Goal: Task Accomplishment & Management: Use online tool/utility

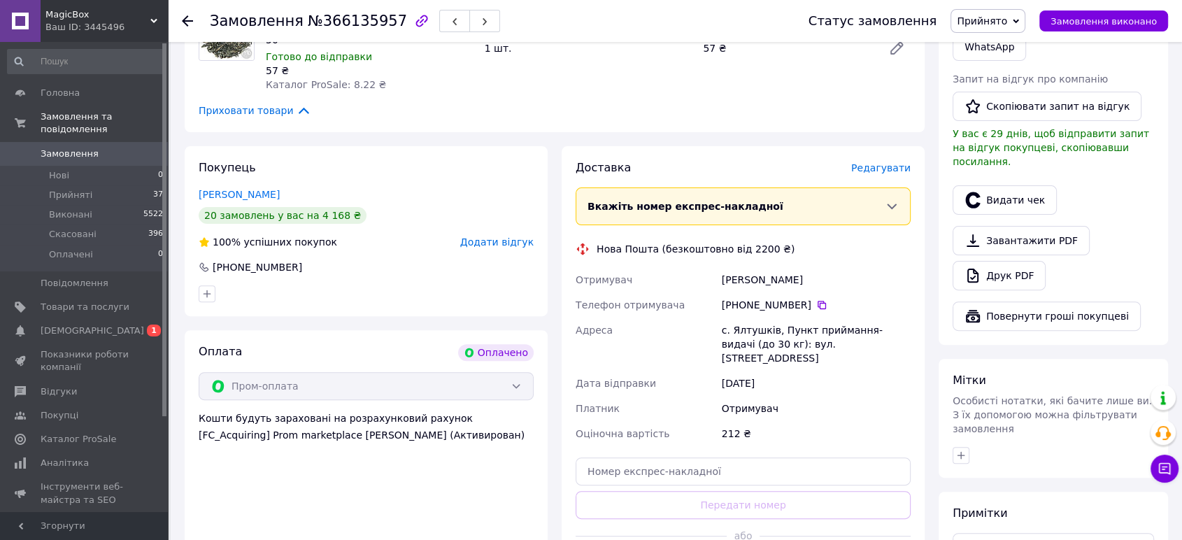
scroll to position [544, 0]
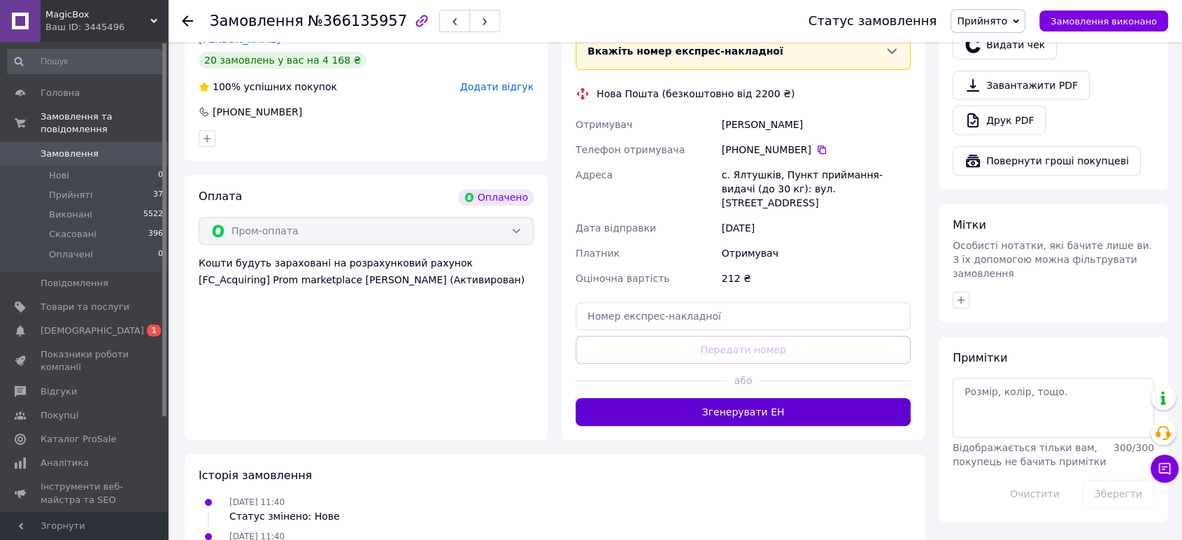
drag, startPoint x: 730, startPoint y: 396, endPoint x: 754, endPoint y: 346, distance: 55.7
click at [730, 398] on button "Згенерувати ЕН" at bounding box center [743, 412] width 335 height 28
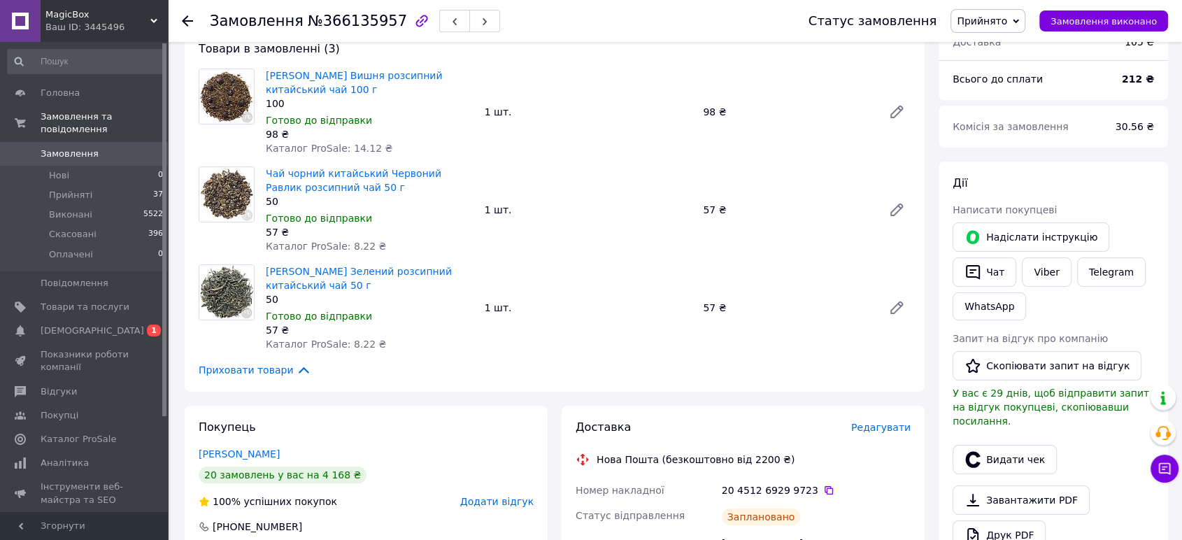
scroll to position [155, 0]
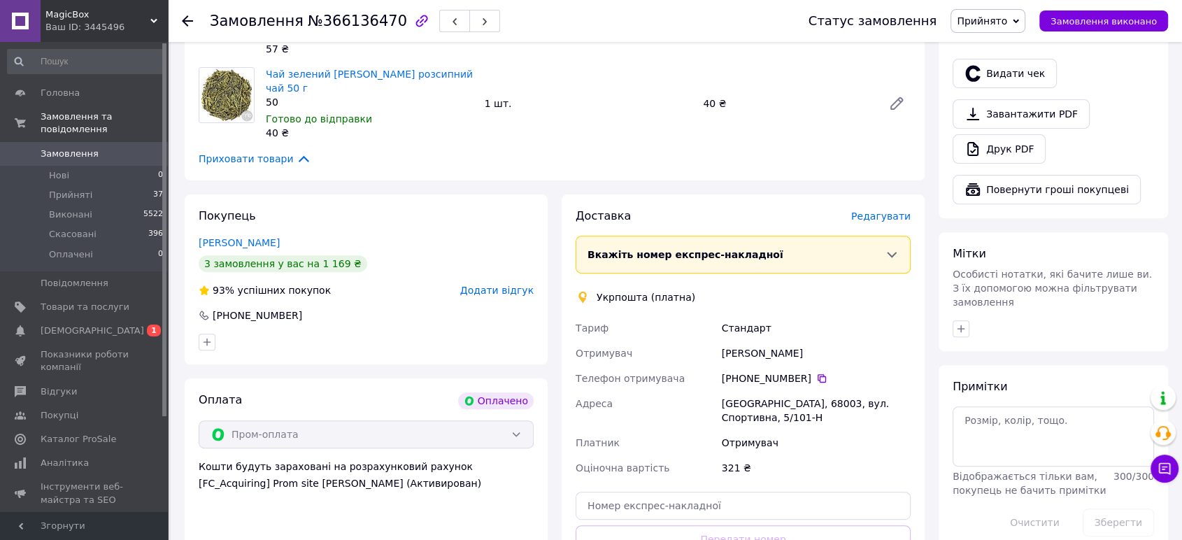
scroll to position [621, 0]
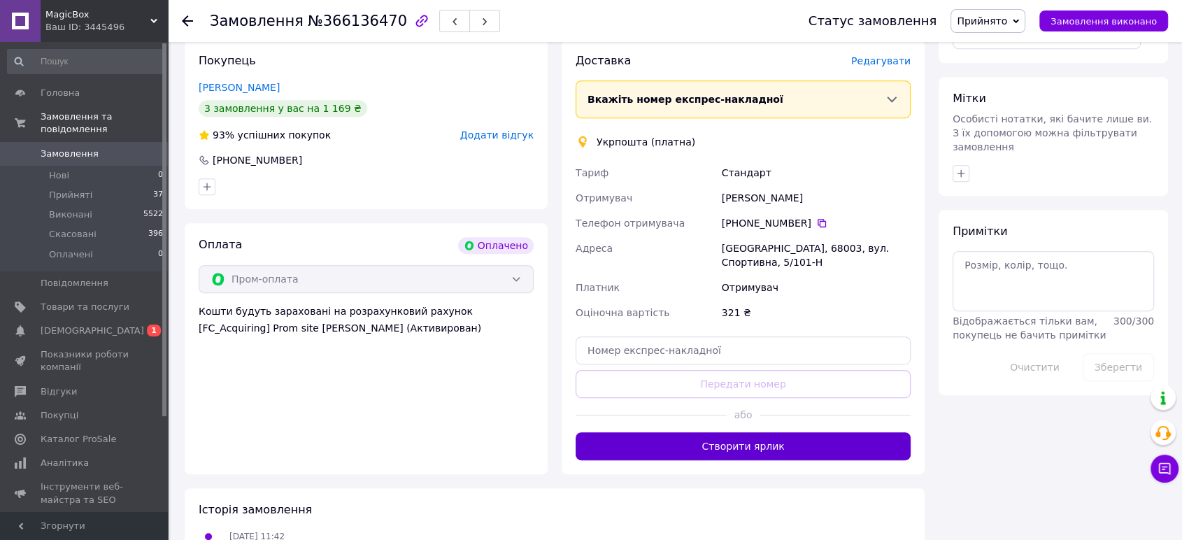
click at [765, 436] on button "Створити ярлик" at bounding box center [743, 446] width 335 height 28
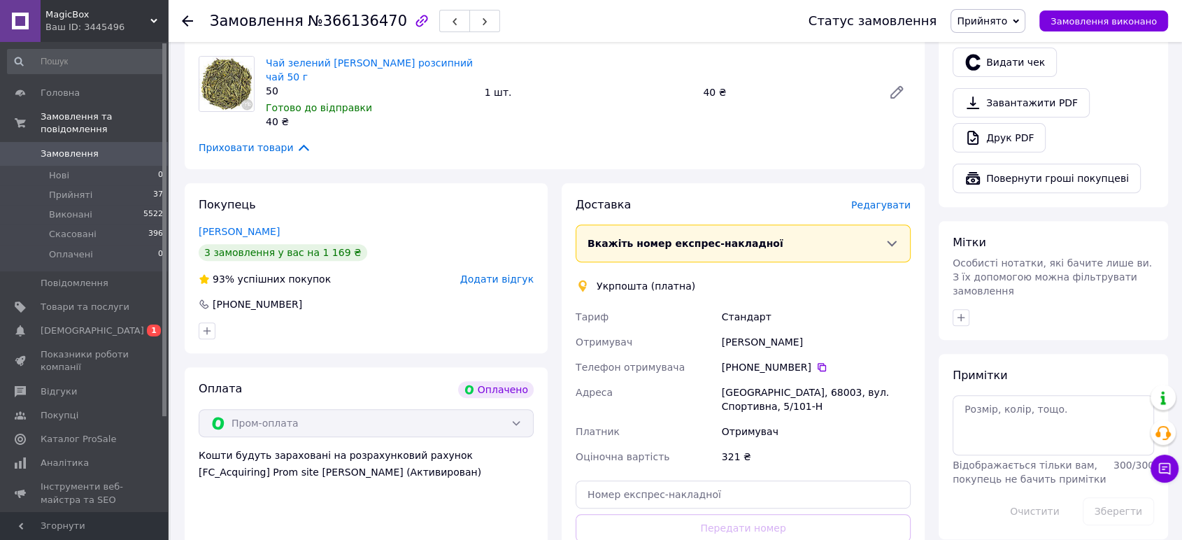
scroll to position [700, 0]
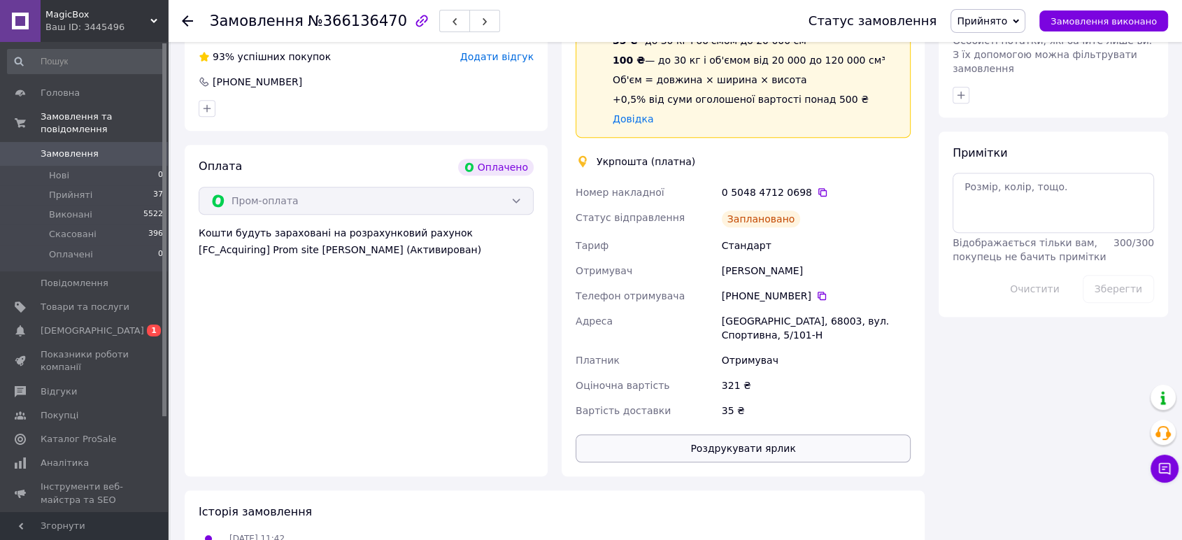
click at [752, 441] on button "Роздрукувати ярлик" at bounding box center [743, 449] width 335 height 28
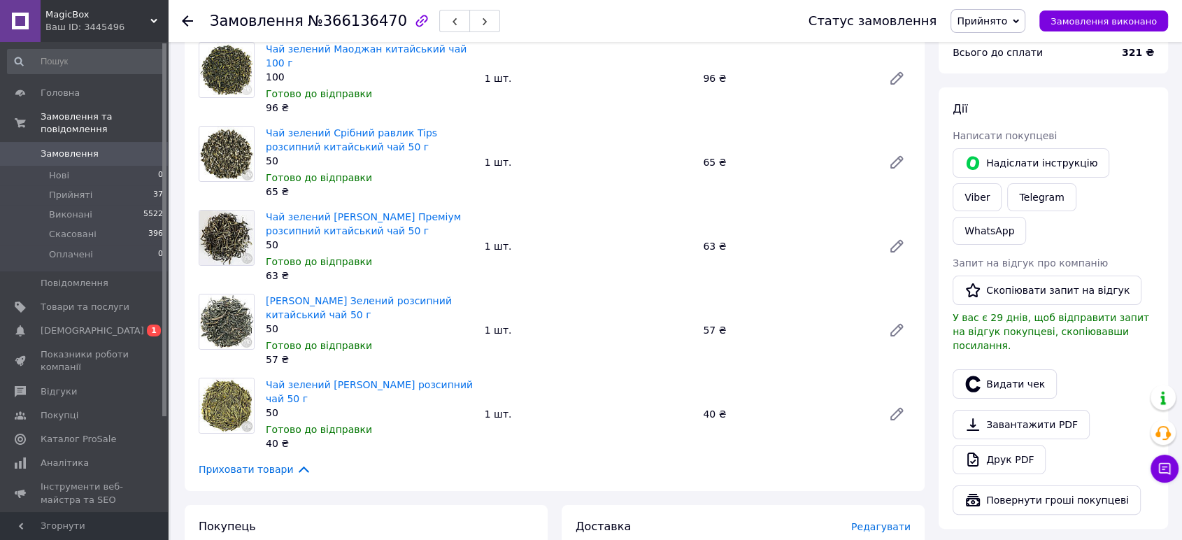
scroll to position [466, 0]
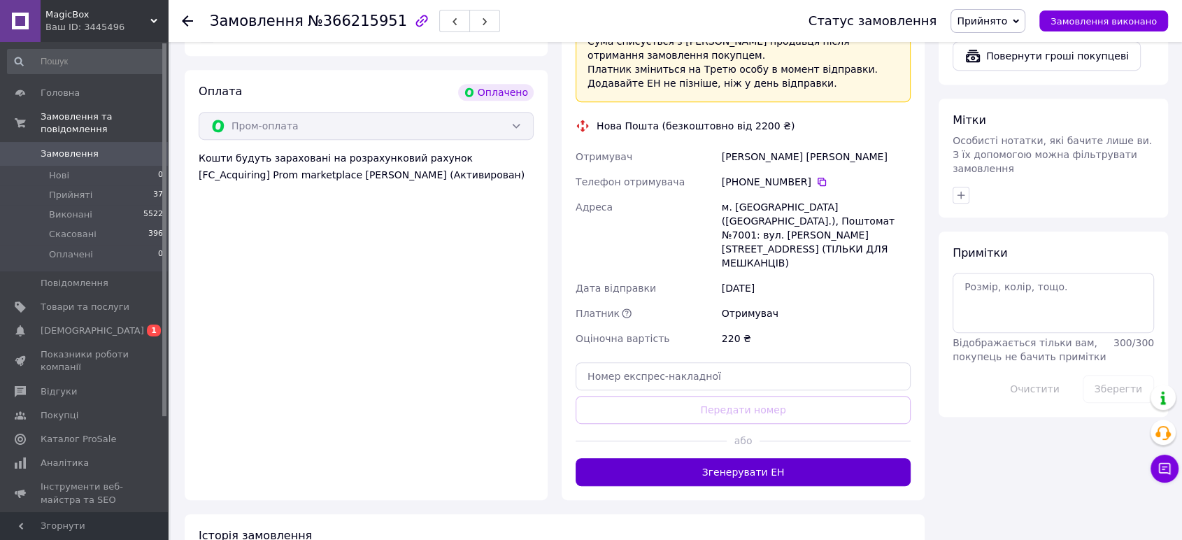
scroll to position [777, 0]
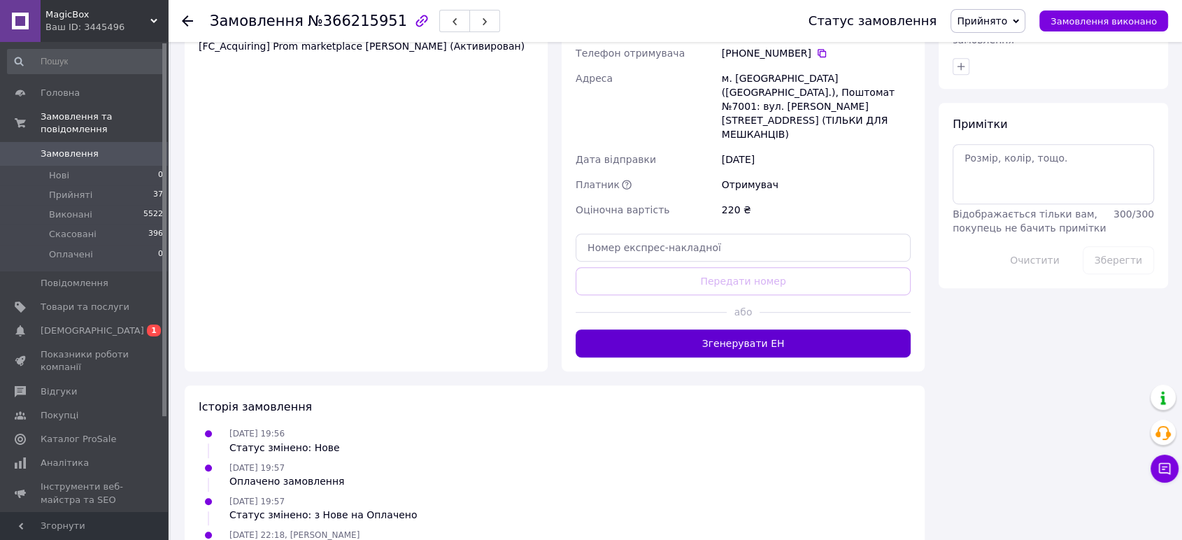
click at [764, 330] on button "Згенерувати ЕН" at bounding box center [743, 344] width 335 height 28
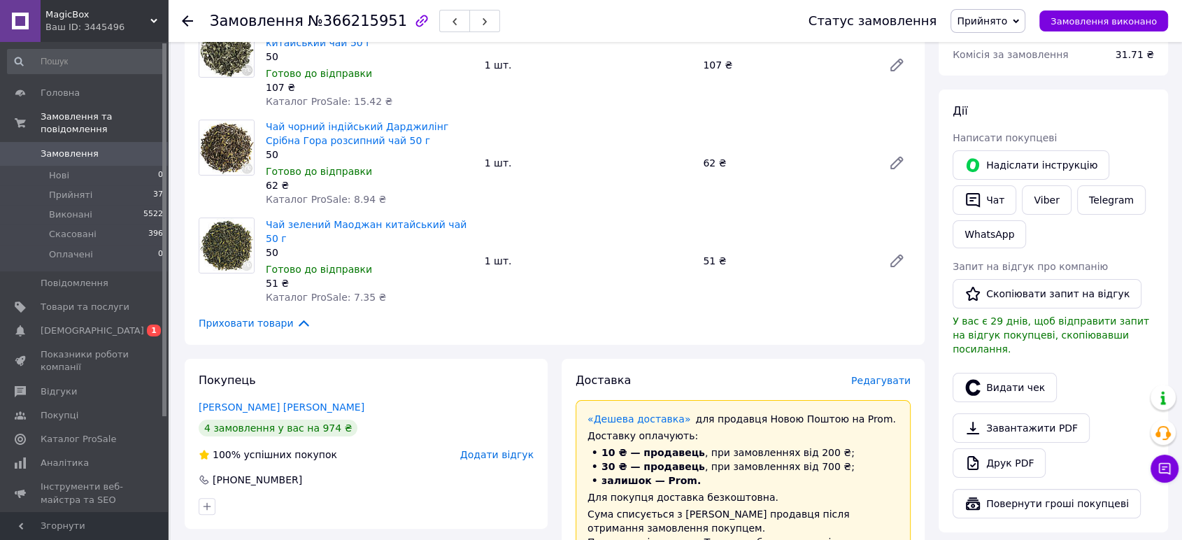
scroll to position [388, 0]
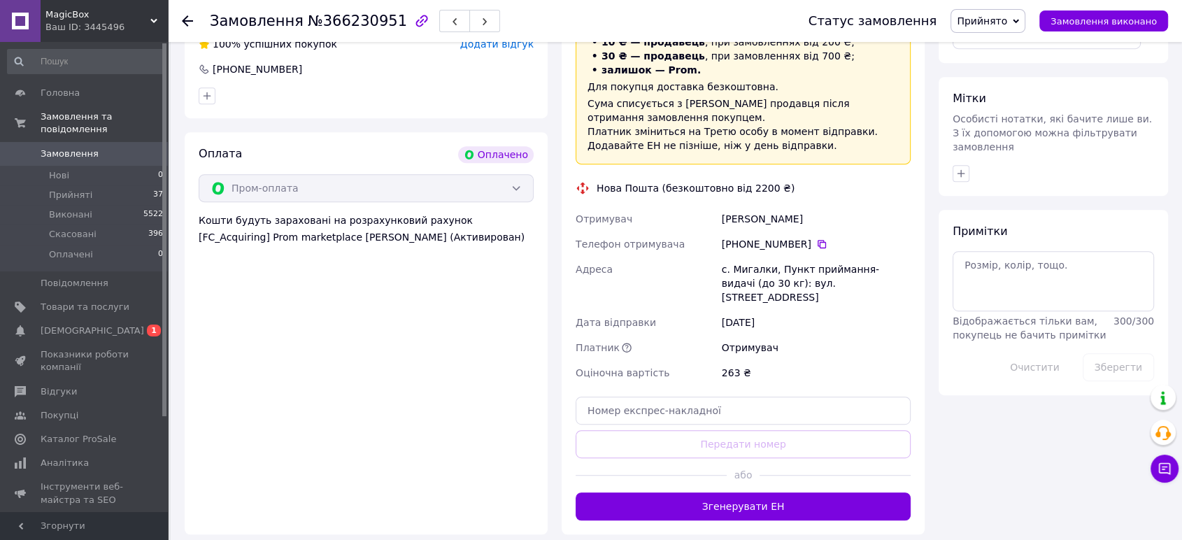
scroll to position [700, 0]
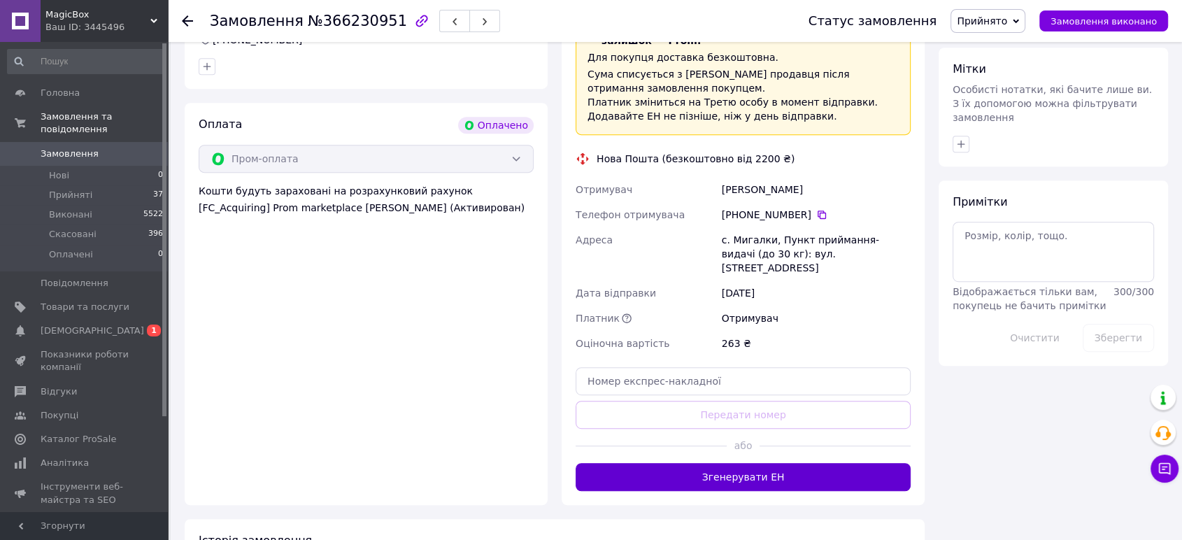
click at [681, 463] on button "Згенерувати ЕН" at bounding box center [743, 477] width 335 height 28
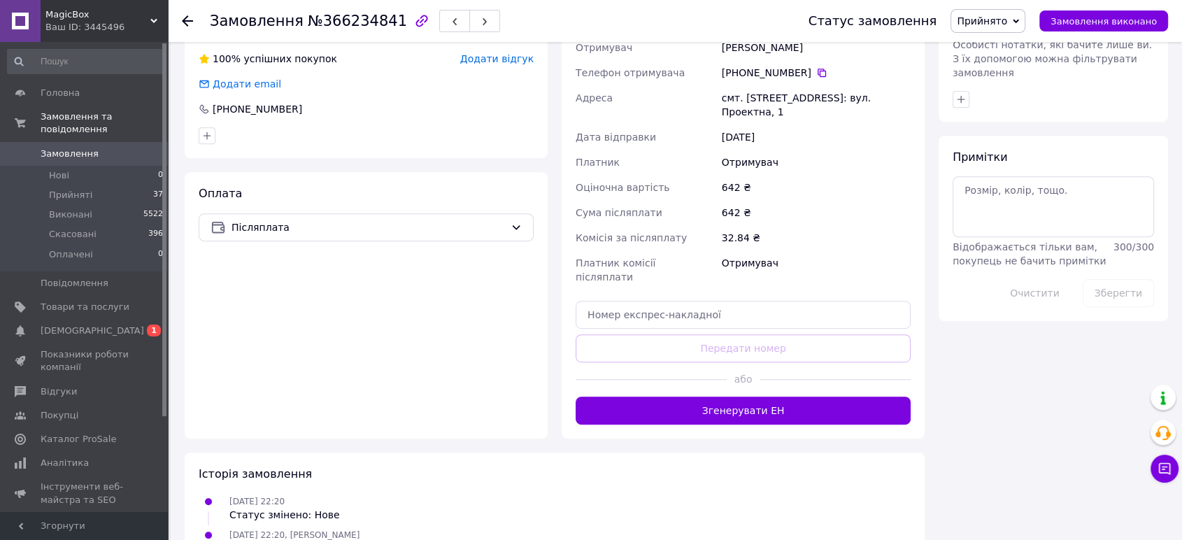
click at [738, 397] on button "Згенерувати ЕН" at bounding box center [743, 411] width 335 height 28
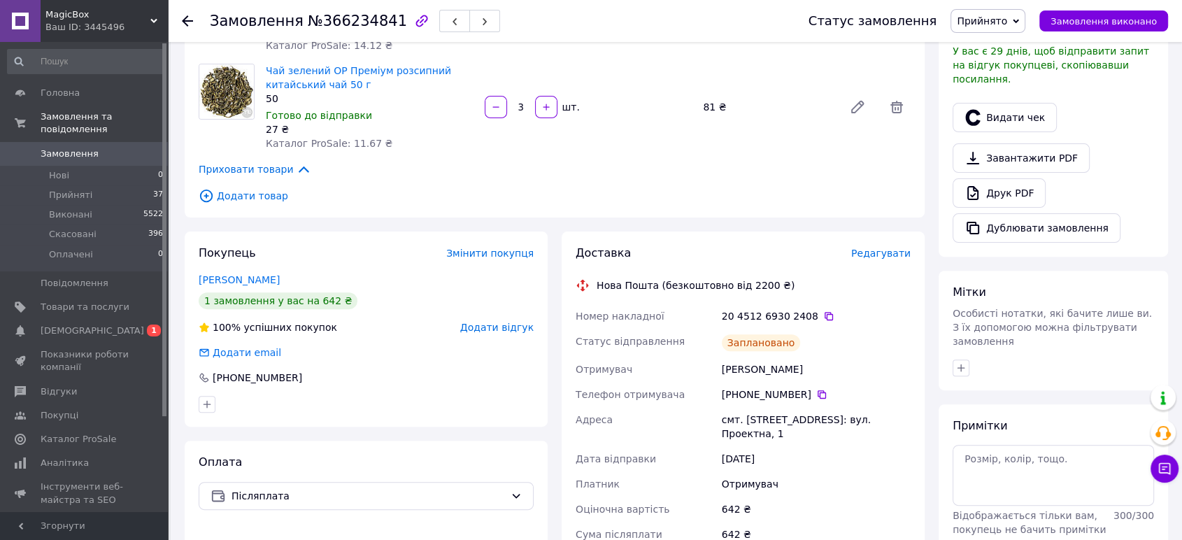
scroll to position [455, 0]
